Goal: Task Accomplishment & Management: Complete application form

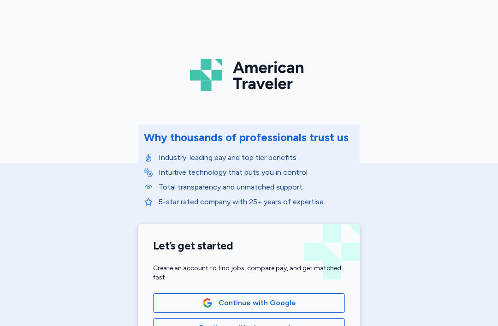
click at [299, 297] on span "Continue with Google" at bounding box center [249, 302] width 176 height 11
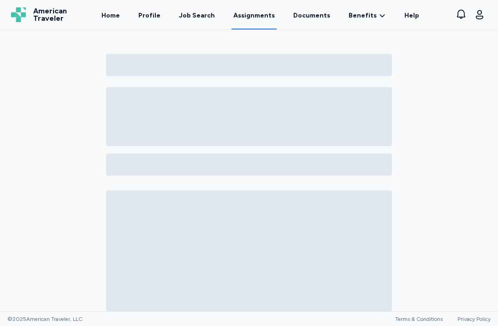
click at [316, 18] on link "Documents" at bounding box center [311, 15] width 41 height 30
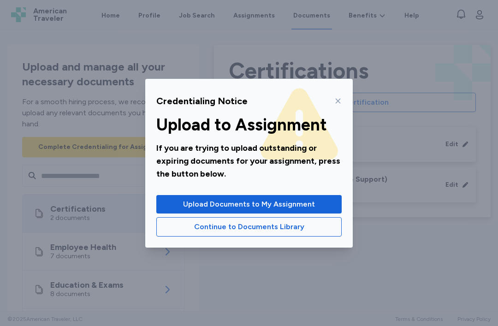
click at [312, 210] on button "Upload Documents to My Assignment" at bounding box center [248, 204] width 185 height 18
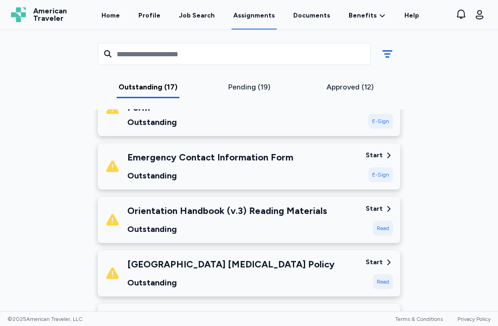
scroll to position [269, 0]
click at [384, 208] on div "Start" at bounding box center [379, 209] width 27 height 9
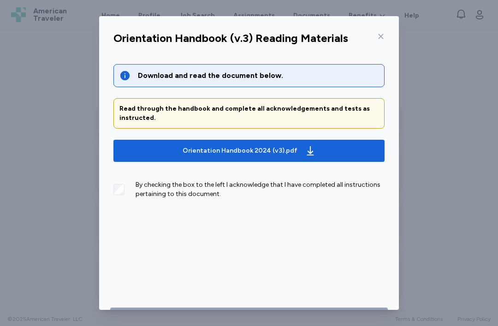
click at [315, 143] on span "Orientation Handbook 2024 (v3).pdf" at bounding box center [249, 150] width 256 height 15
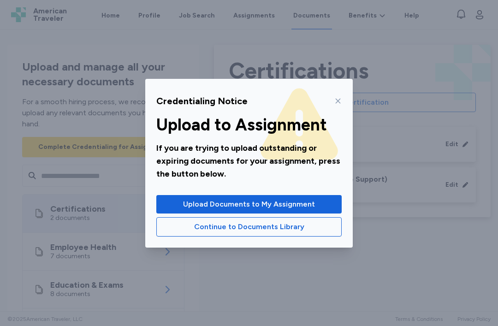
click at [304, 200] on span "Upload Documents to My Assignment" at bounding box center [249, 204] width 132 height 11
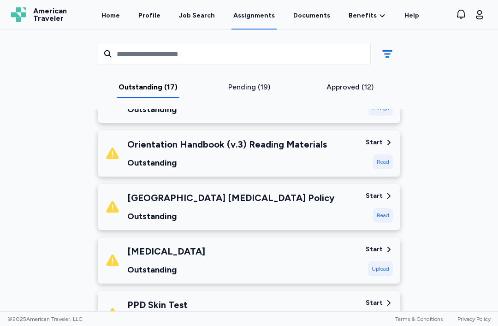
scroll to position [336, 0]
click at [378, 195] on div "Start" at bounding box center [374, 195] width 17 height 9
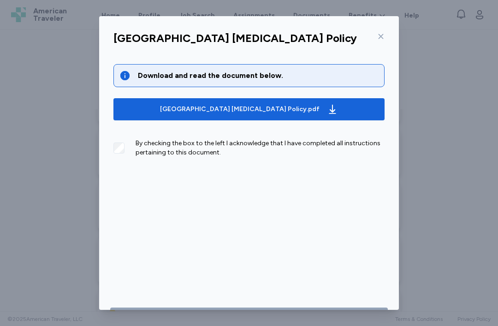
click at [354, 105] on span "[GEOGRAPHIC_DATA] [MEDICAL_DATA] Policy.pdf" at bounding box center [249, 109] width 256 height 15
click at [332, 107] on icon "button" at bounding box center [332, 109] width 7 height 9
click at [383, 36] on icon at bounding box center [380, 36] width 7 height 7
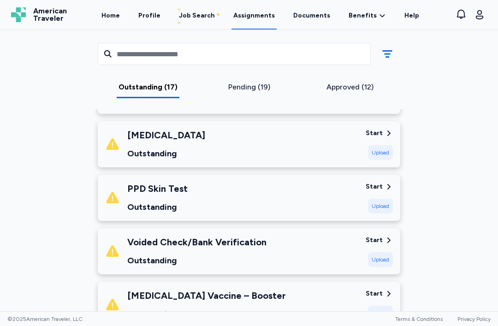
scroll to position [441, 0]
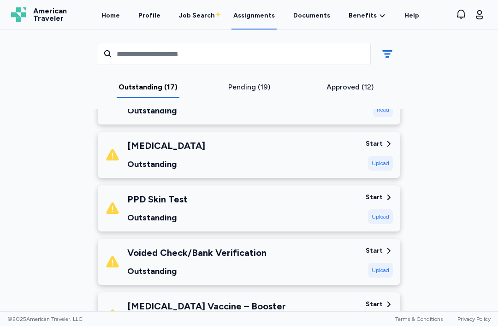
click at [386, 197] on icon at bounding box center [388, 197] width 8 height 8
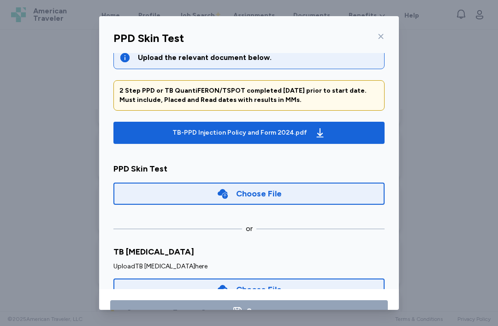
scroll to position [15, 0]
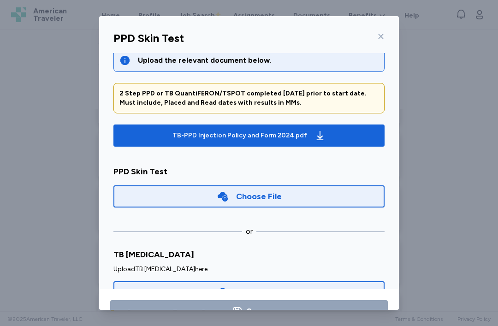
click at [340, 132] on span "TB-PPD Injection Policy and Form 2024.pdf" at bounding box center [249, 135] width 256 height 15
click at [383, 33] on icon at bounding box center [380, 36] width 7 height 7
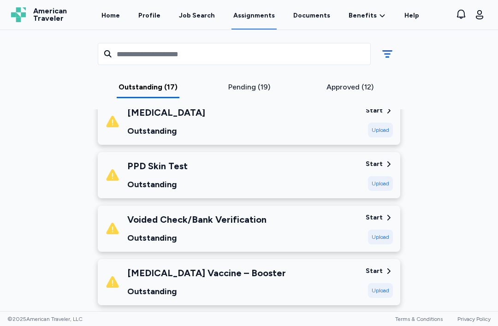
scroll to position [475, 0]
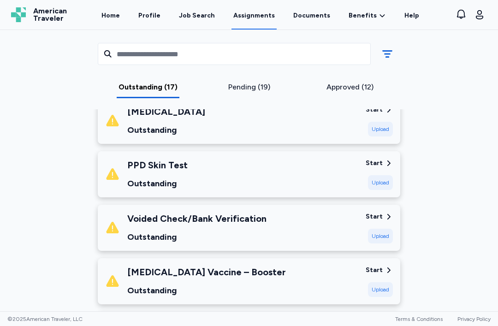
click at [386, 216] on icon at bounding box center [388, 216] width 8 height 8
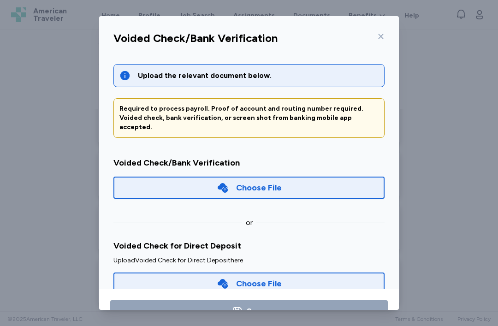
click at [343, 180] on div "Choose File" at bounding box center [248, 188] width 271 height 22
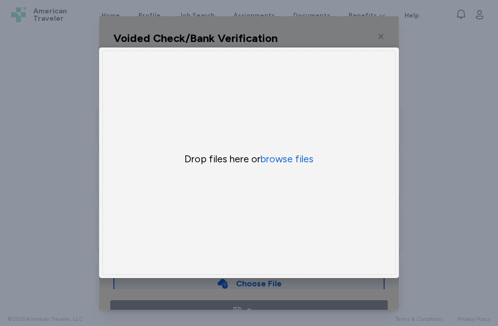
click at [299, 165] on button "browse files" at bounding box center [286, 159] width 53 height 13
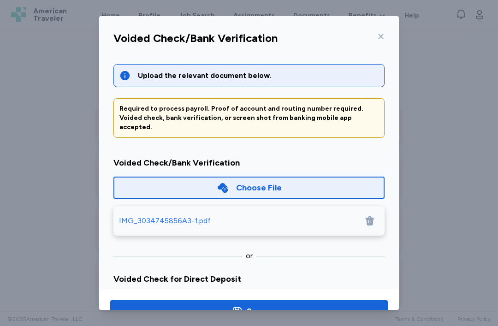
click at [285, 313] on span "Save" at bounding box center [249, 311] width 263 height 13
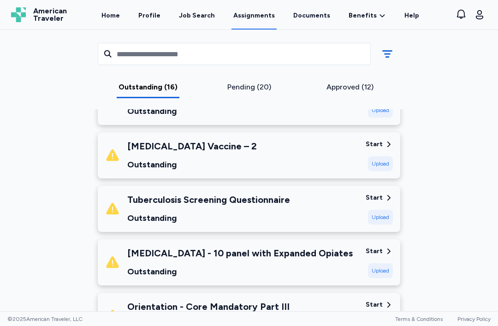
scroll to position [659, 0]
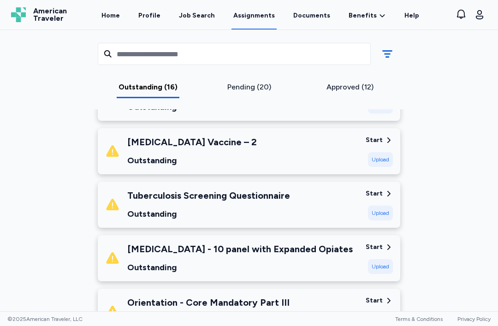
click at [384, 195] on icon at bounding box center [388, 193] width 8 height 8
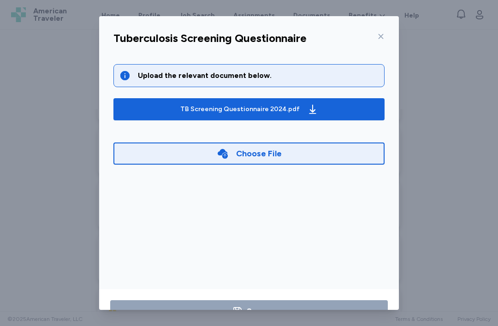
click at [362, 108] on span "TB Screening Questionnaire 2024.pdf" at bounding box center [249, 109] width 256 height 15
click at [384, 33] on icon at bounding box center [380, 36] width 7 height 7
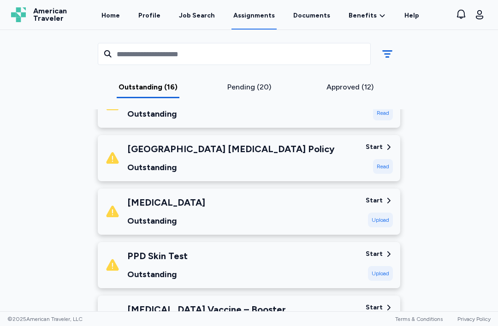
scroll to position [383, 0]
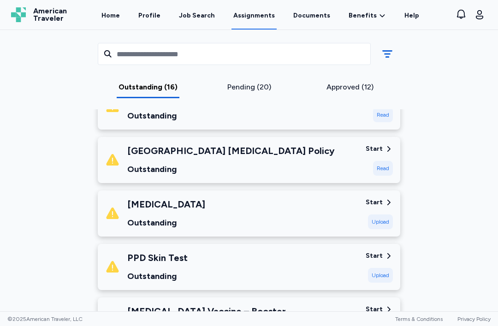
click at [384, 201] on icon at bounding box center [388, 202] width 8 height 8
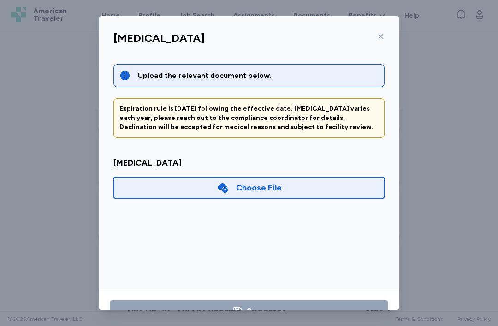
click at [384, 34] on icon at bounding box center [380, 36] width 7 height 7
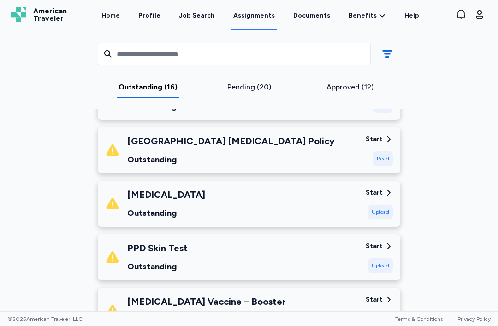
scroll to position [391, 0]
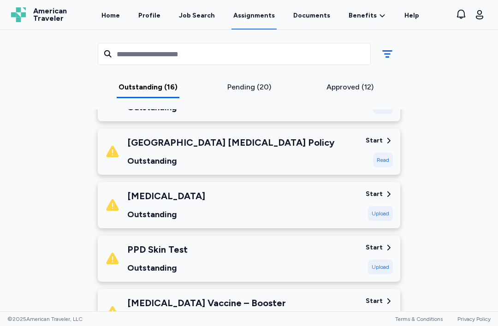
click at [384, 144] on div "Start" at bounding box center [379, 140] width 27 height 9
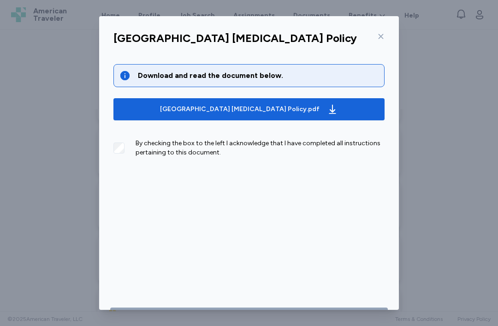
click at [369, 107] on span "[GEOGRAPHIC_DATA] [MEDICAL_DATA] Policy.pdf" at bounding box center [249, 109] width 256 height 15
click at [383, 31] on div at bounding box center [378, 36] width 11 height 15
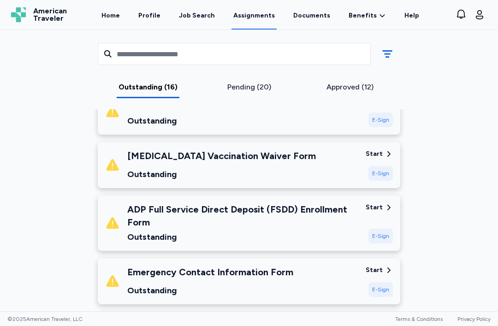
scroll to position [155, 0]
click at [383, 209] on div "Start" at bounding box center [379, 206] width 27 height 9
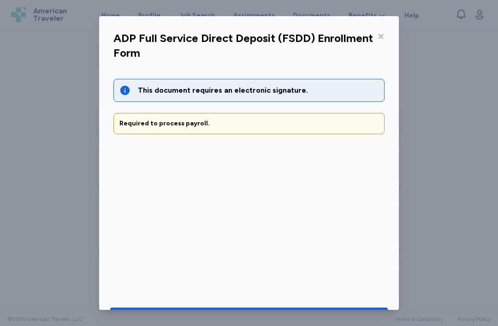
click at [313, 316] on span "Go to document to sign" at bounding box center [249, 317] width 263 height 13
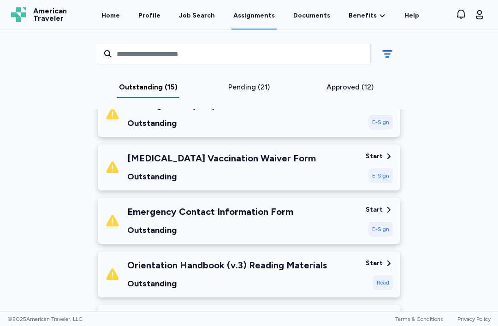
scroll to position [153, 0]
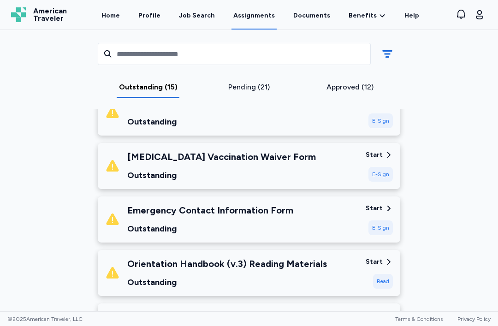
click at [385, 207] on icon at bounding box center [388, 208] width 8 height 8
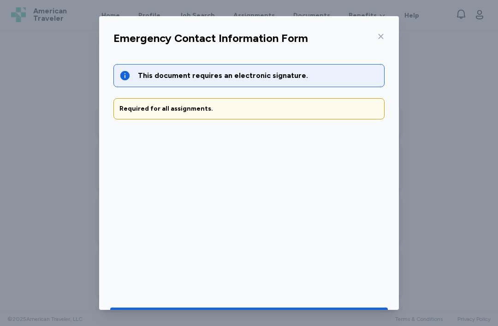
click at [272, 320] on div "Go to document to sign" at bounding box center [241, 317] width 92 height 13
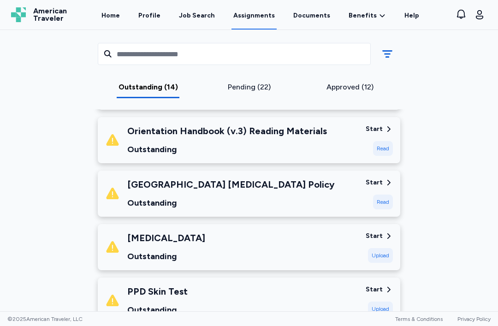
scroll to position [235, 0]
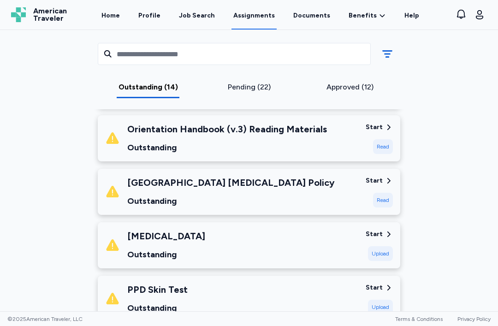
click at [382, 179] on div "Start" at bounding box center [374, 180] width 17 height 9
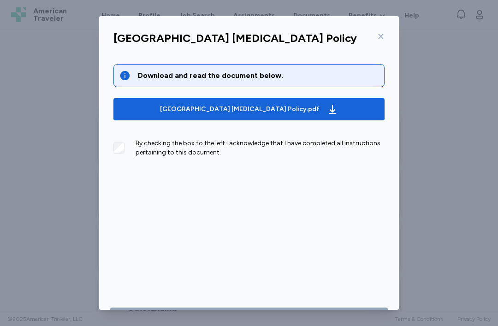
click at [342, 103] on span "[GEOGRAPHIC_DATA] [MEDICAL_DATA] Policy.pdf" at bounding box center [249, 109] width 256 height 15
click at [387, 29] on div "[GEOGRAPHIC_DATA] [MEDICAL_DATA] Policy" at bounding box center [249, 41] width 286 height 24
click at [384, 33] on icon at bounding box center [380, 36] width 7 height 7
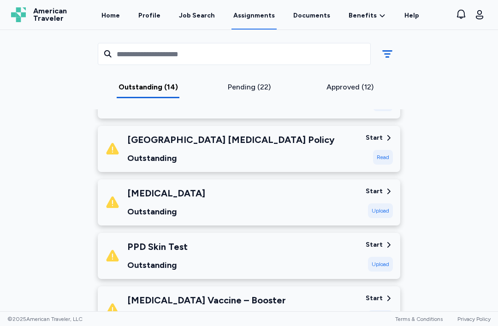
scroll to position [285, 0]
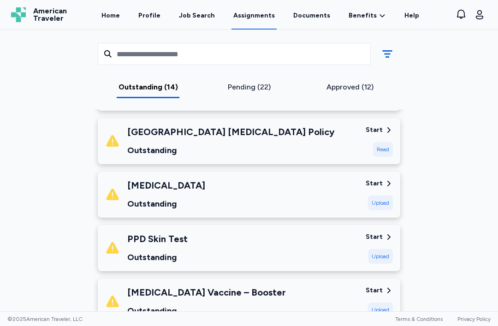
click at [383, 187] on div "Start" at bounding box center [379, 183] width 27 height 9
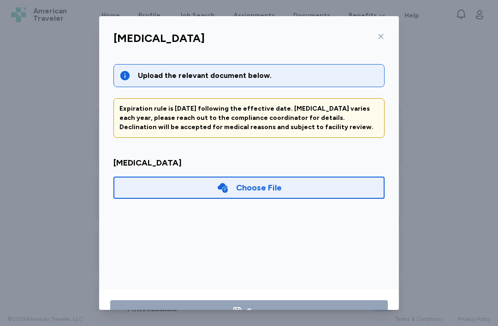
click at [383, 38] on icon at bounding box center [380, 36] width 7 height 7
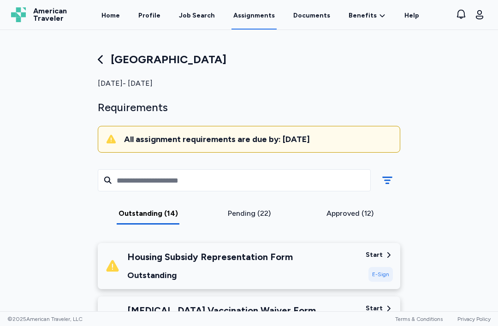
scroll to position [0, 0]
click at [312, 18] on link "Documents" at bounding box center [311, 15] width 41 height 30
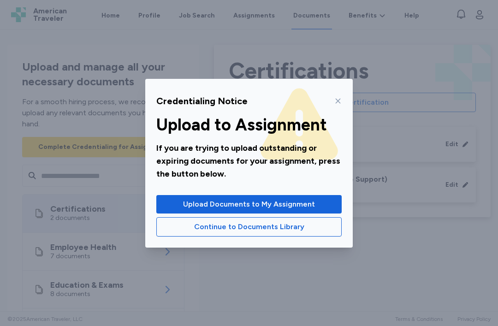
click at [186, 201] on span "Upload Documents to My Assignment" at bounding box center [249, 204] width 132 height 11
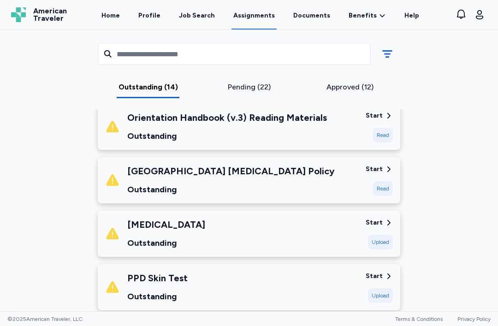
scroll to position [247, 0]
